Goal: Check status: Check status

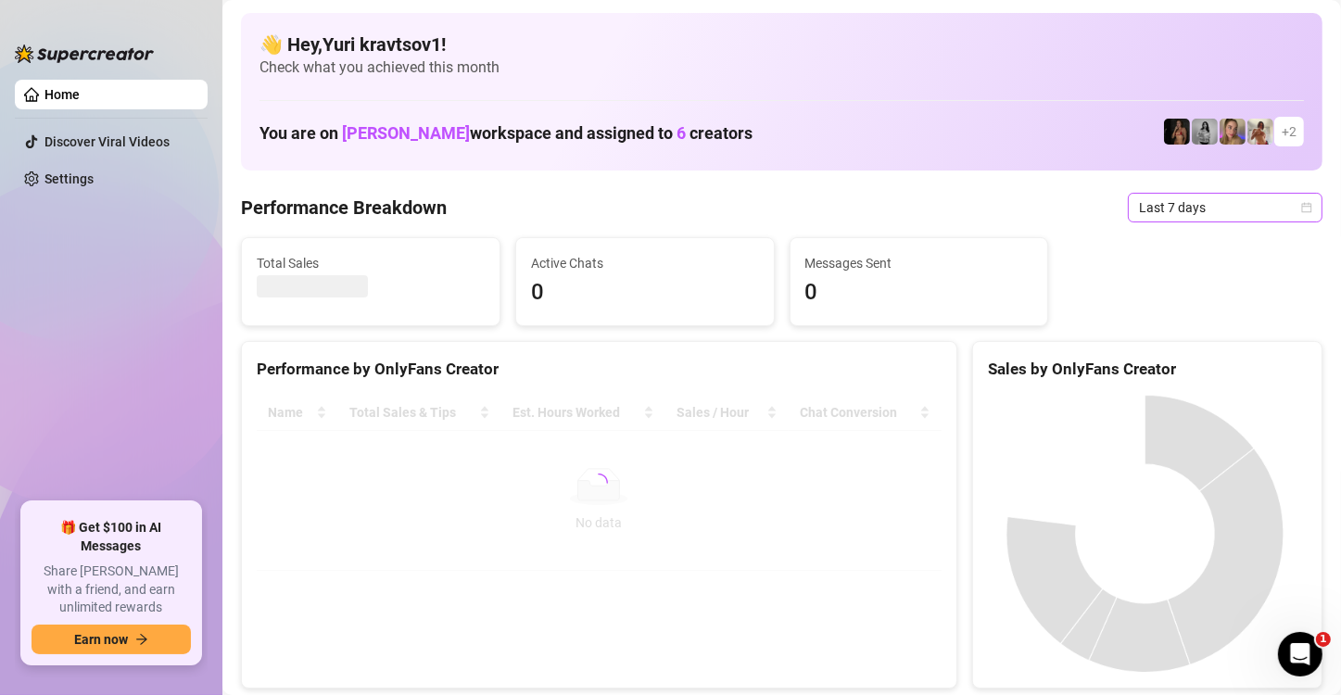
click at [1219, 208] on span "Last 7 days" at bounding box center [1225, 208] width 172 height 28
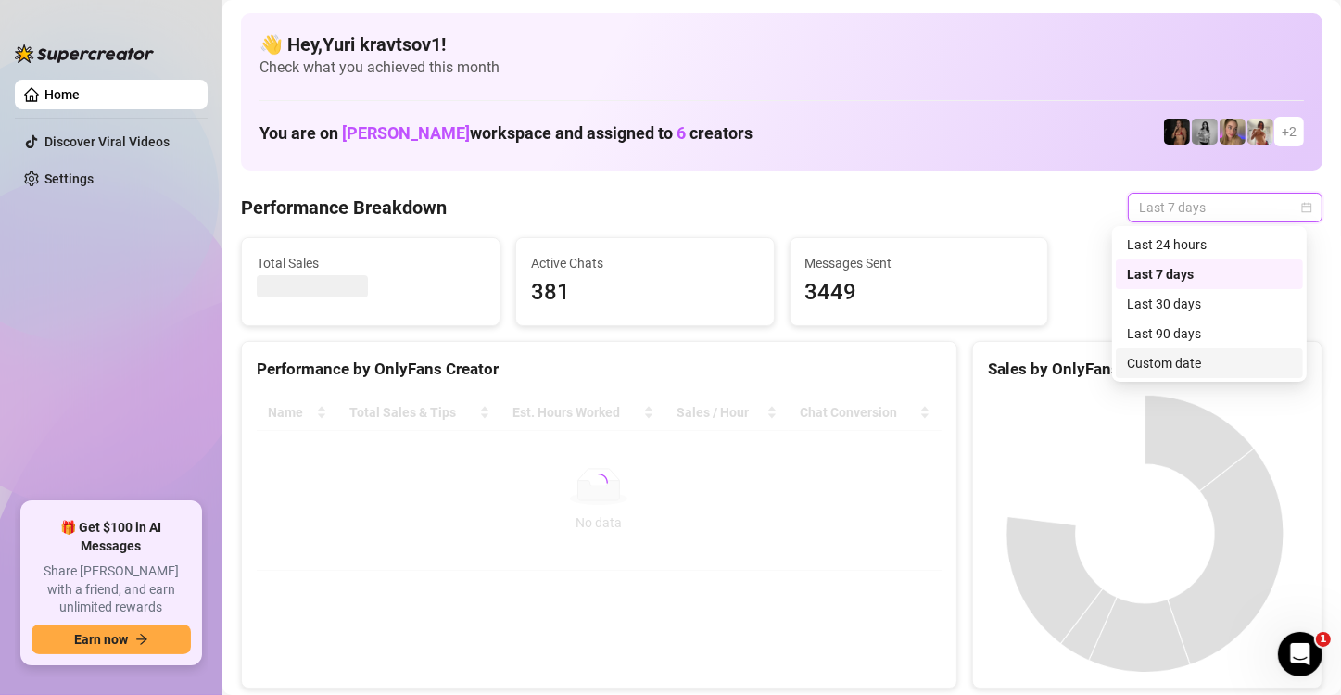
click at [1192, 364] on div "Custom date" at bounding box center [1209, 363] width 165 height 20
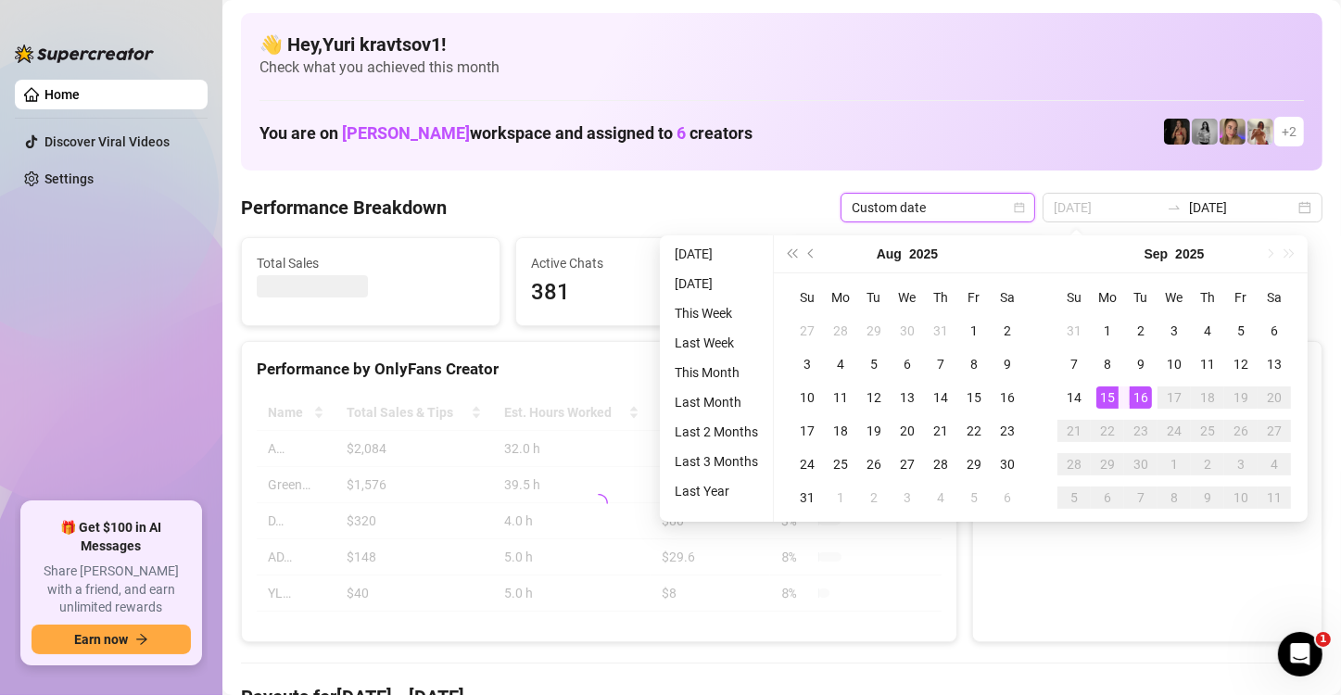
click at [1105, 400] on div "15" at bounding box center [1108, 398] width 22 height 22
type input "[DATE]"
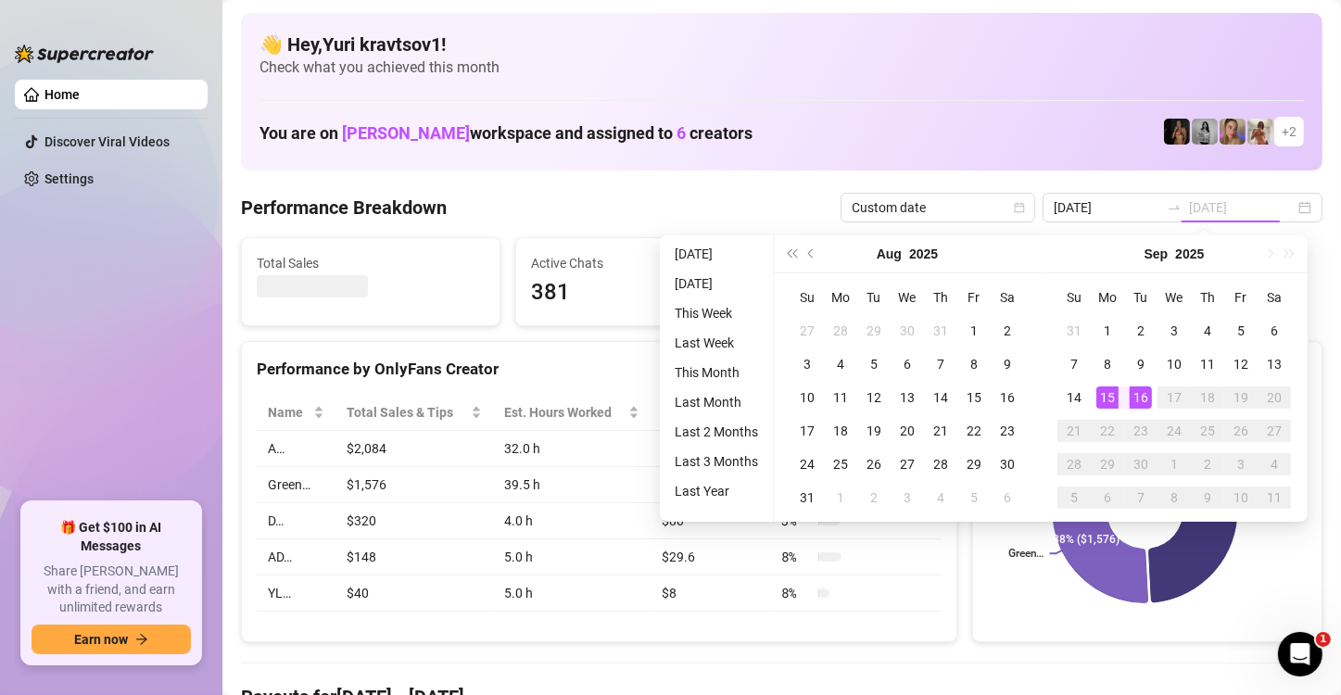
click at [1134, 400] on div "16" at bounding box center [1141, 398] width 22 height 22
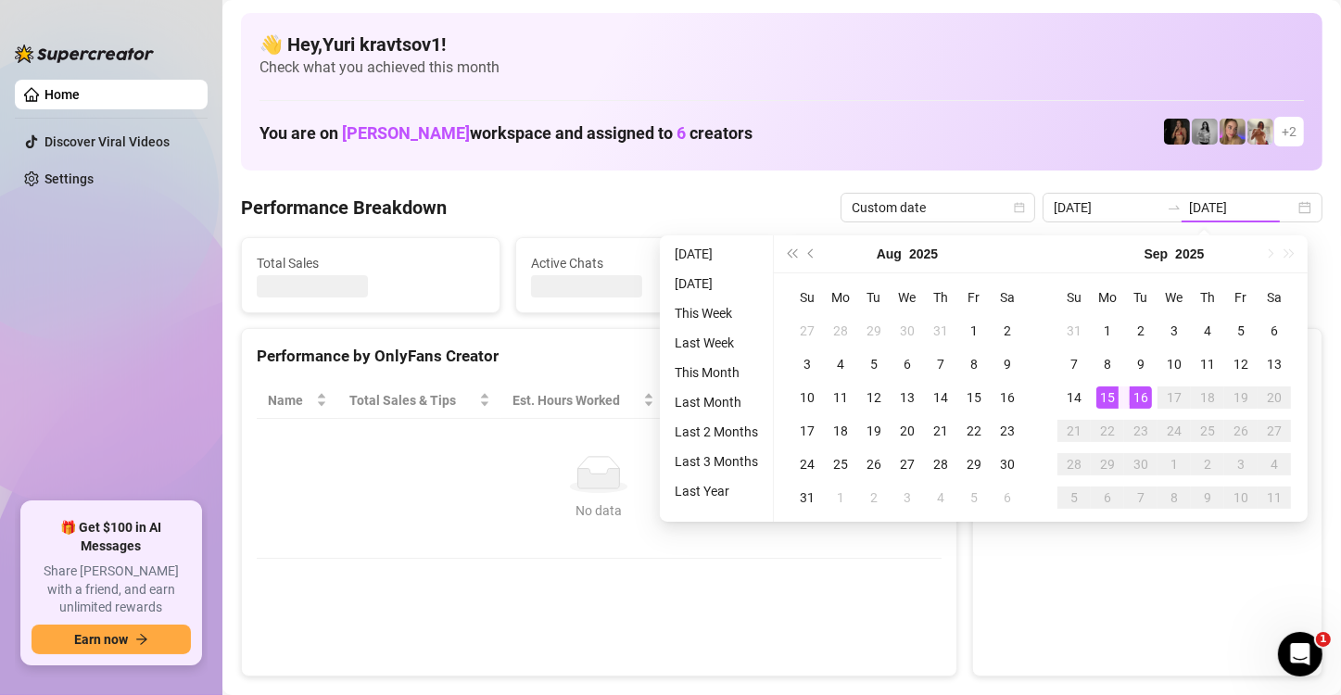
type input "[DATE]"
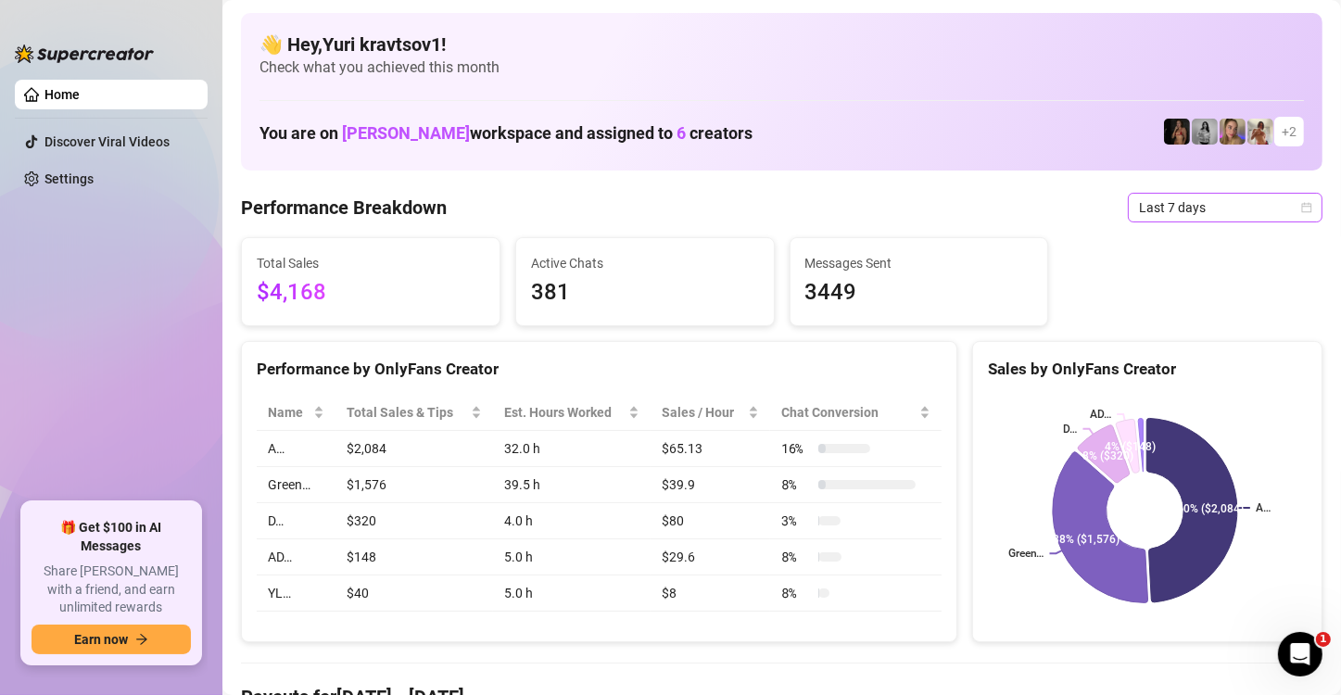
click at [1171, 197] on span "Last 7 days" at bounding box center [1225, 208] width 172 height 28
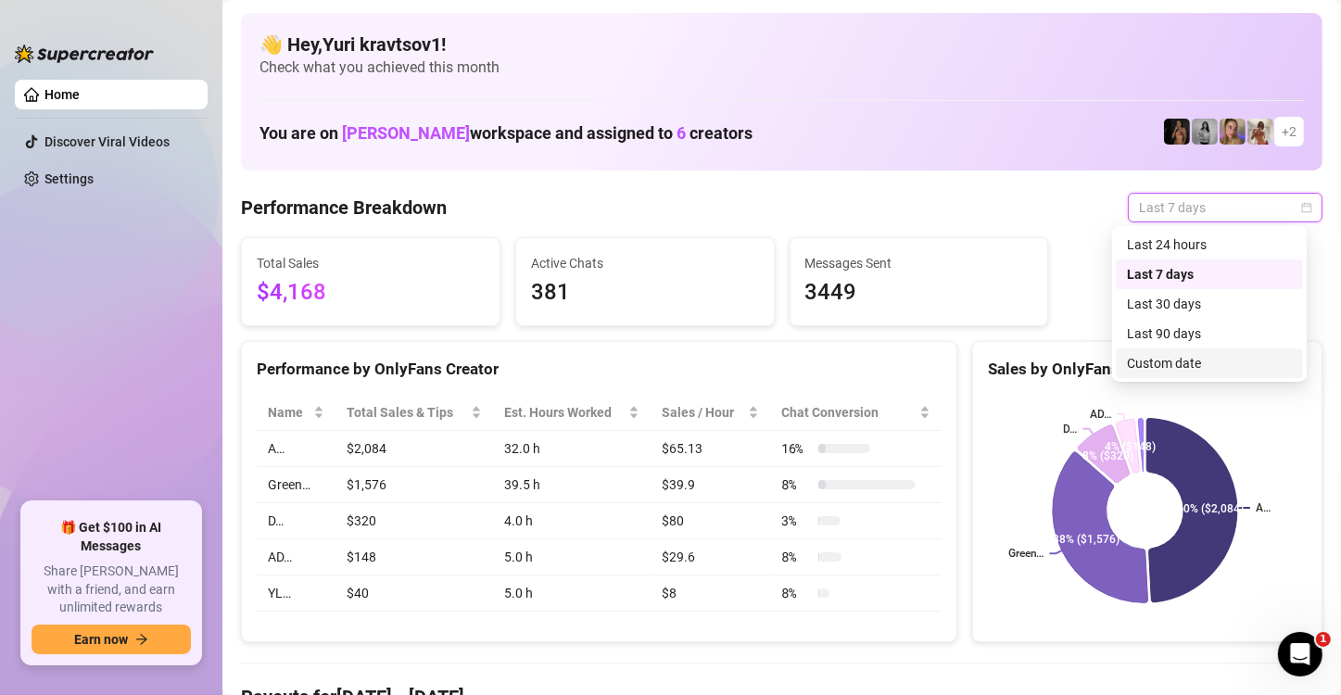
click at [1180, 366] on div "Custom date" at bounding box center [1209, 363] width 165 height 20
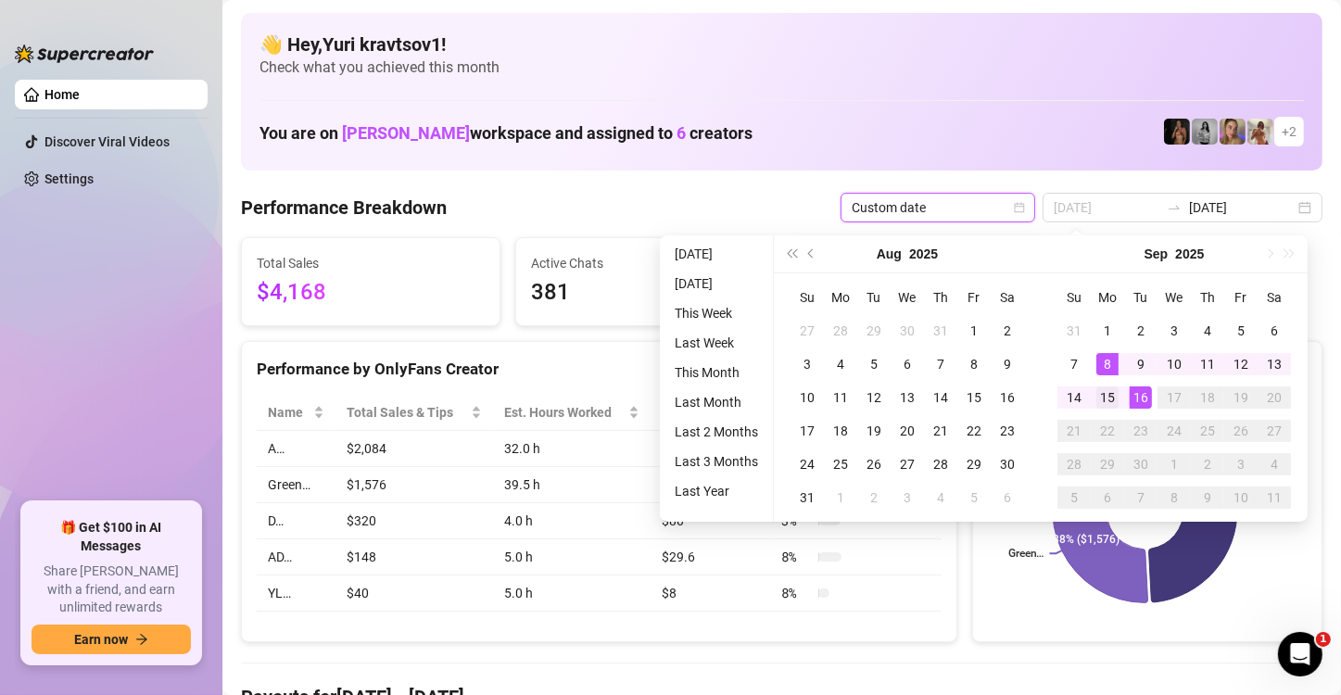
type input "[DATE]"
click at [1109, 393] on div "15" at bounding box center [1108, 398] width 22 height 22
click at [1141, 393] on div "16" at bounding box center [1141, 398] width 22 height 22
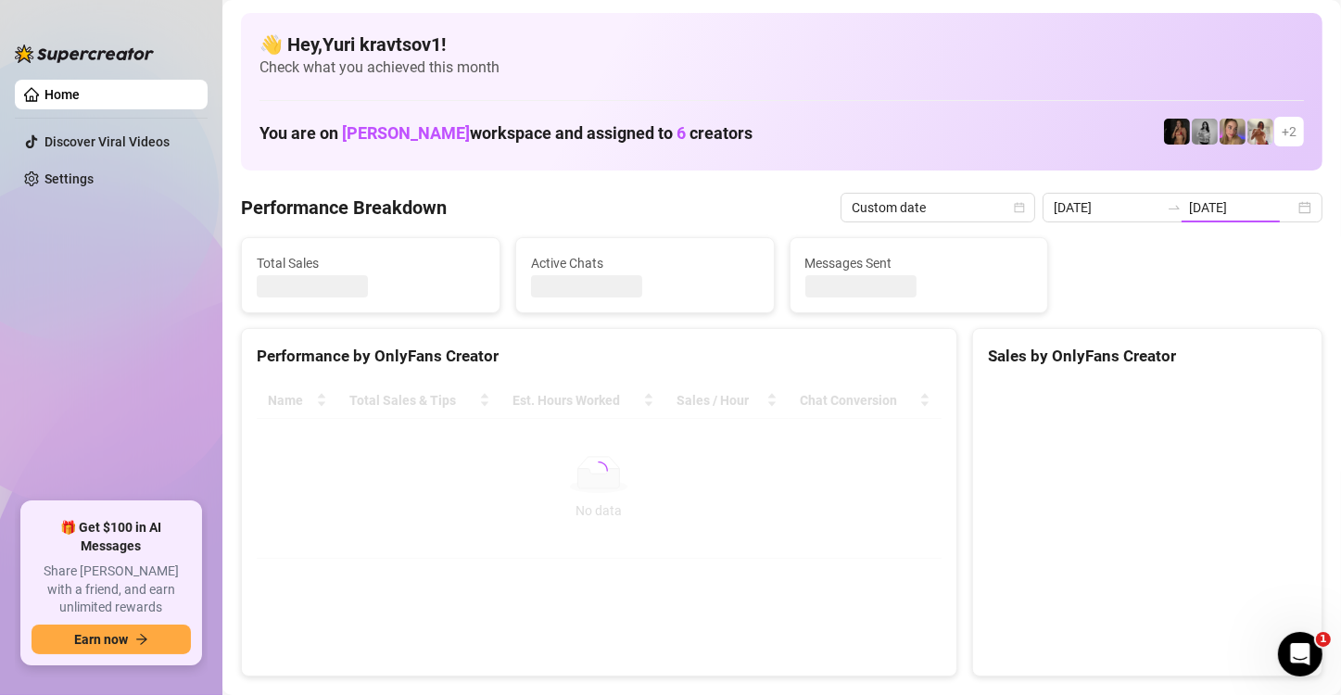
type input "[DATE]"
